Goal: Check status: Check status

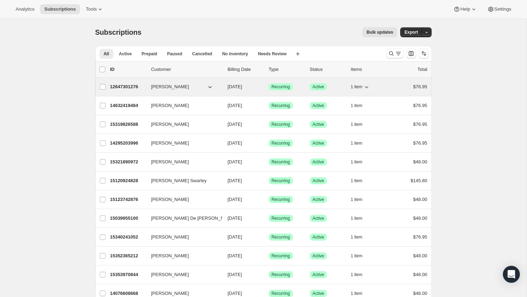
click at [133, 84] on p "12647301276" at bounding box center [127, 86] width 35 height 7
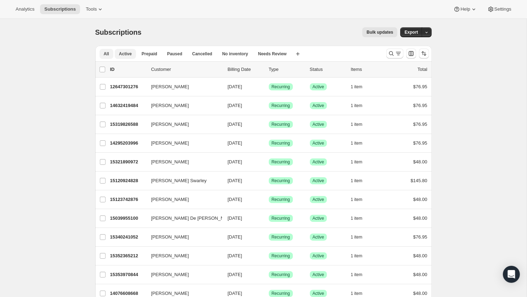
click at [129, 54] on span "Active" at bounding box center [125, 54] width 13 height 6
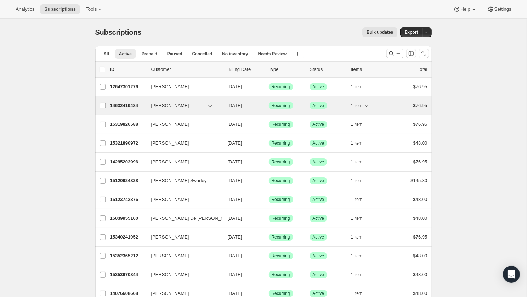
click at [133, 104] on p "14632419484" at bounding box center [127, 105] width 35 height 7
